Goal: Check status: Check status

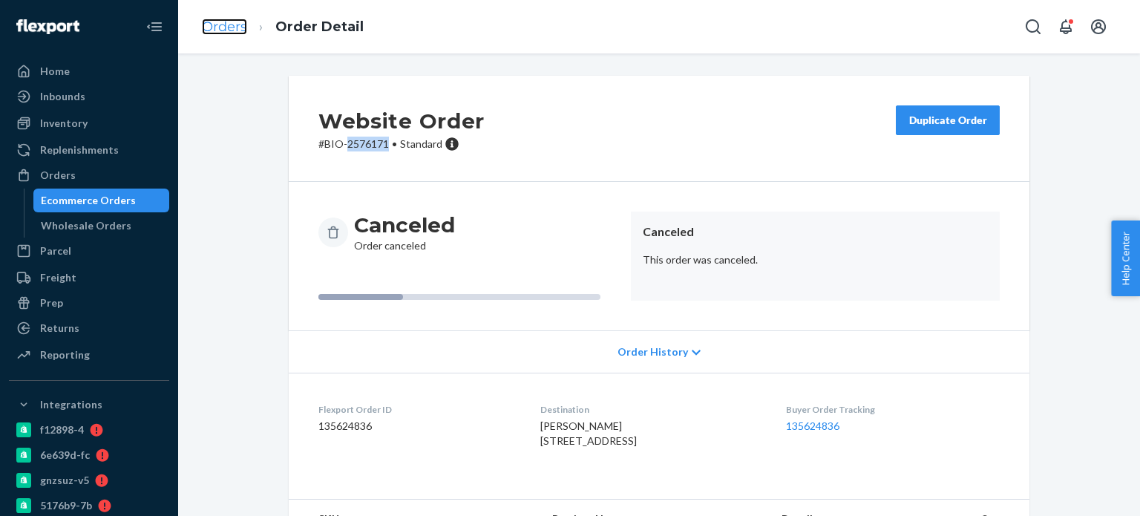
click at [219, 21] on link "Orders" at bounding box center [224, 27] width 45 height 16
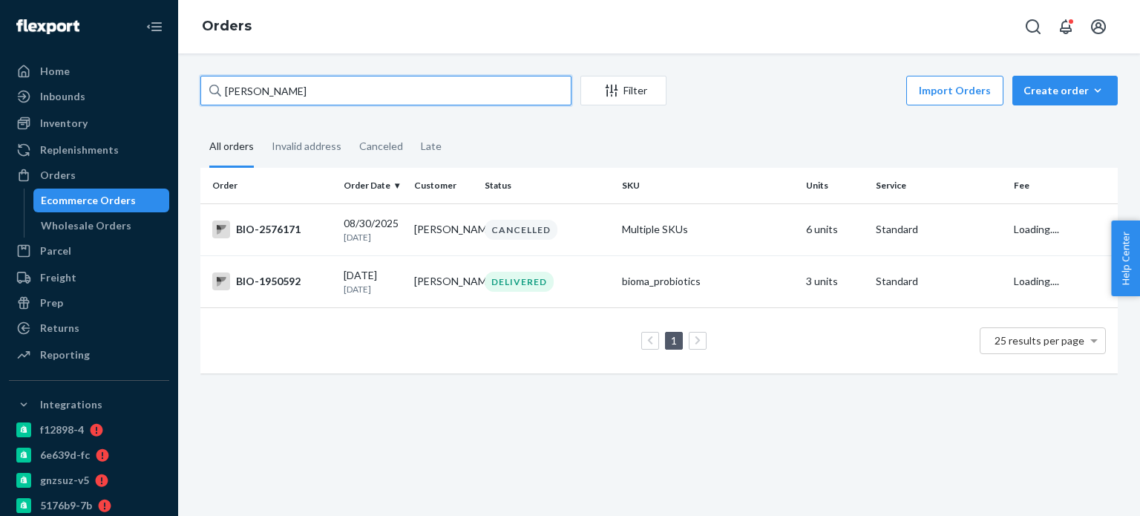
click at [298, 98] on input "[PERSON_NAME]" at bounding box center [385, 91] width 371 height 30
click at [297, 97] on input "[PERSON_NAME]" at bounding box center [385, 91] width 371 height 30
paste input "[PERSON_NAME]"
type input "[PERSON_NAME]"
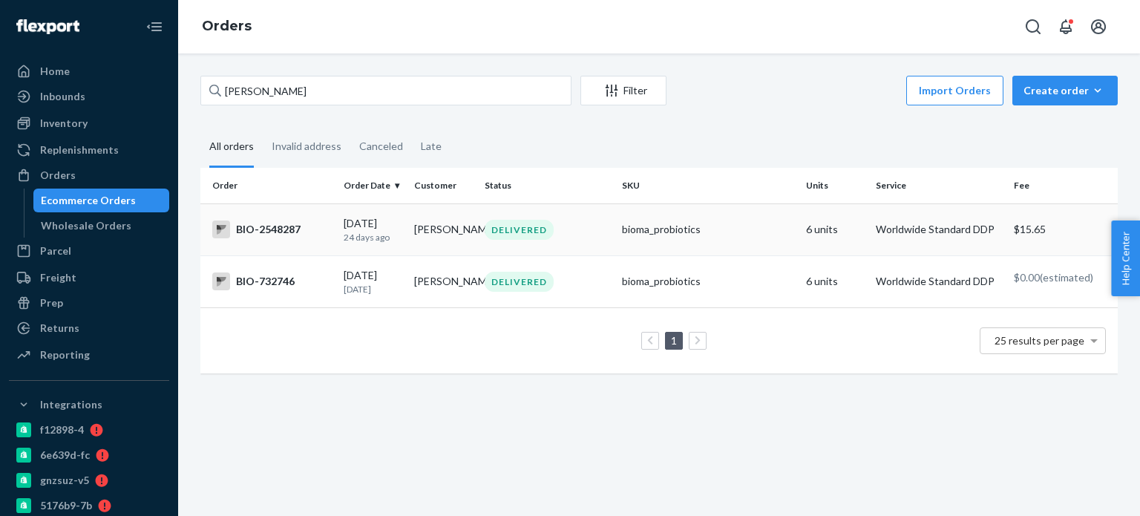
click at [288, 223] on div "BIO-2548287" at bounding box center [272, 229] width 120 height 18
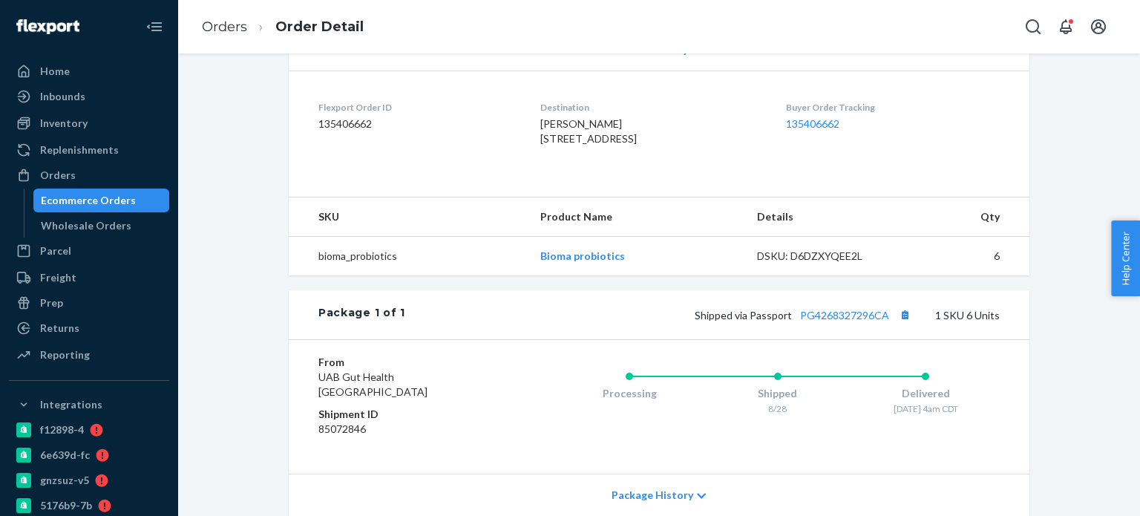
scroll to position [371, 0]
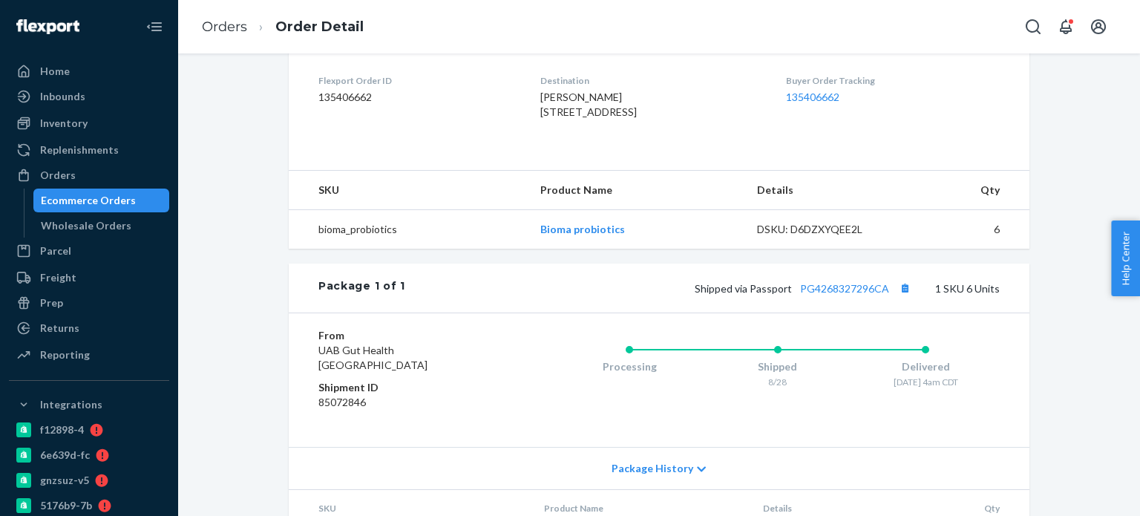
click at [840, 298] on div "Shipped via Passport PG4268327296CA 1 SKU 6 Units" at bounding box center [702, 287] width 595 height 19
click at [840, 295] on link "PG4268327296CA" at bounding box center [844, 288] width 89 height 13
